Goal: Go to known website: Access a specific website the user already knows

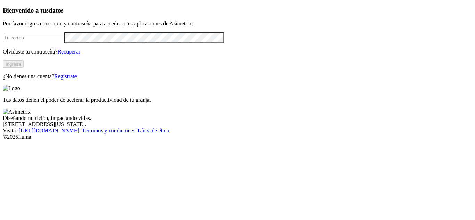
type input "[EMAIL_ADDRESS][PERSON_NAME][DOMAIN_NAME]"
click at [24, 68] on button "Ingresa" at bounding box center [13, 64] width 21 height 7
